Goal: Transaction & Acquisition: Purchase product/service

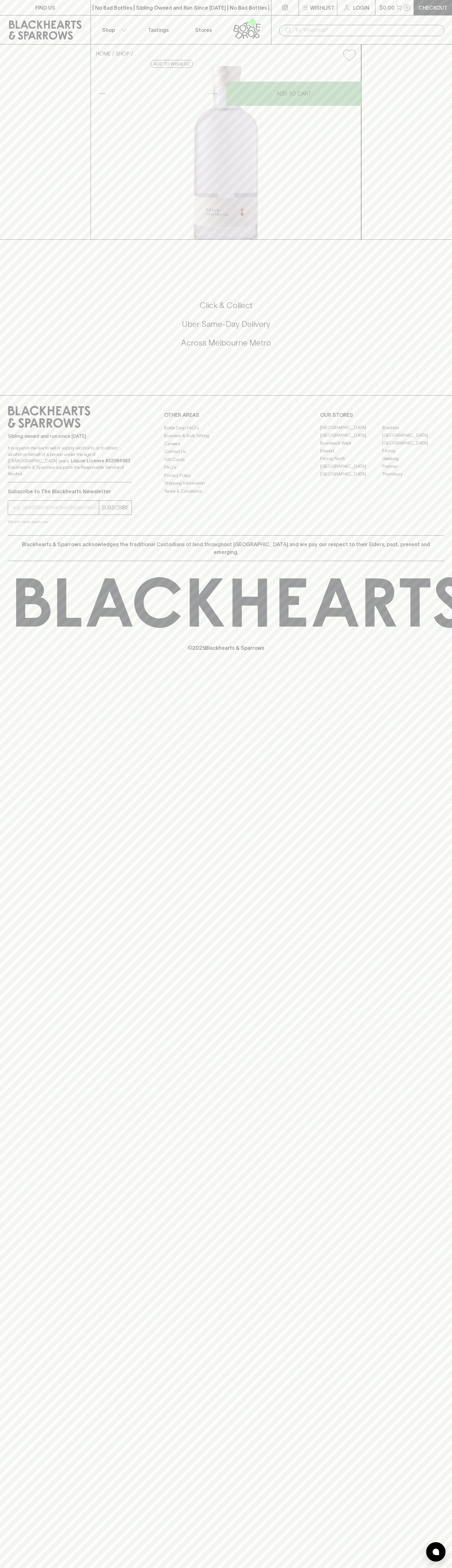
click at [437, 7] on p "Checkout" at bounding box center [433, 7] width 29 height 8
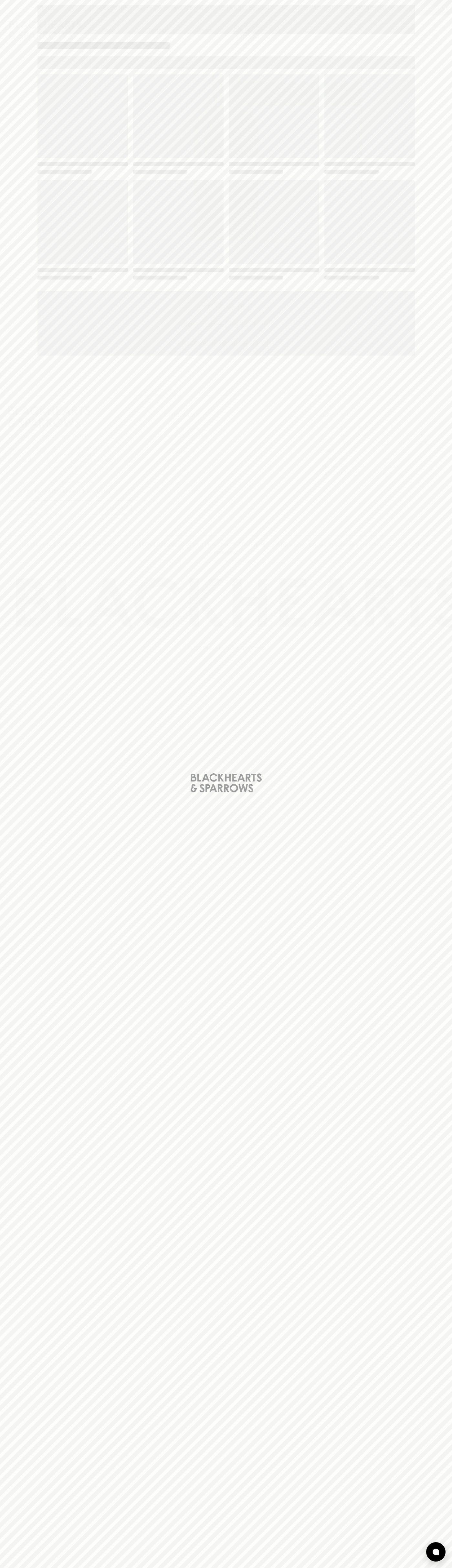
click at [440, 388] on div "Loading" at bounding box center [226, 784] width 452 height 1568
click at [235, 1567] on html "FIND US | No Bad Bottles | Sibling Owned and Run Since 2006 | No Bad Bottles | …" at bounding box center [226, 784] width 452 height 1568
click at [4, 1567] on html "FIND US | No Bad Bottles | Sibling Owned and Run Since 2006 | No Bad Bottles | …" at bounding box center [226, 784] width 452 height 1568
